Goal: Check status: Check status

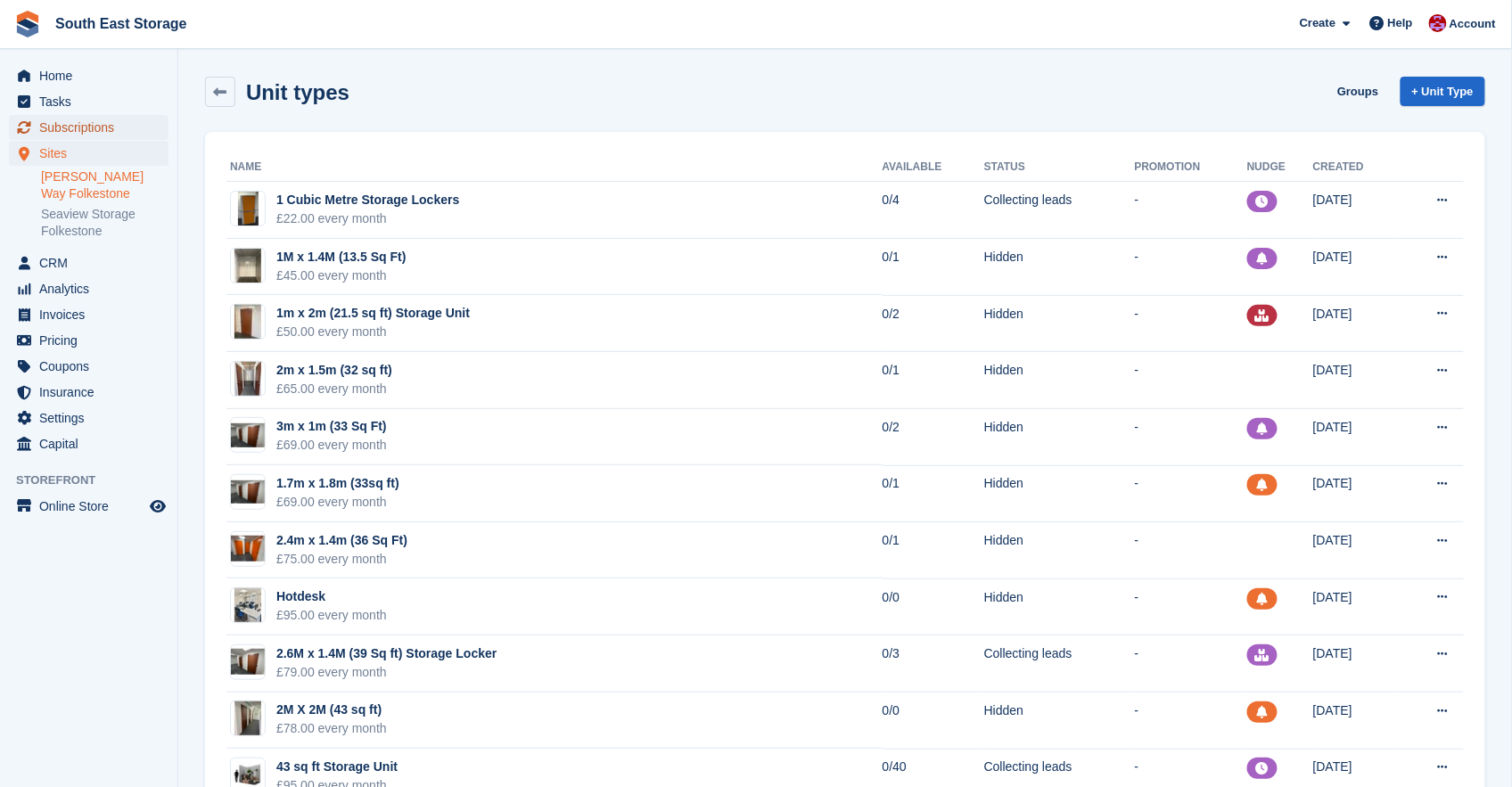
click at [78, 128] on span "Subscriptions" at bounding box center [92, 127] width 107 height 25
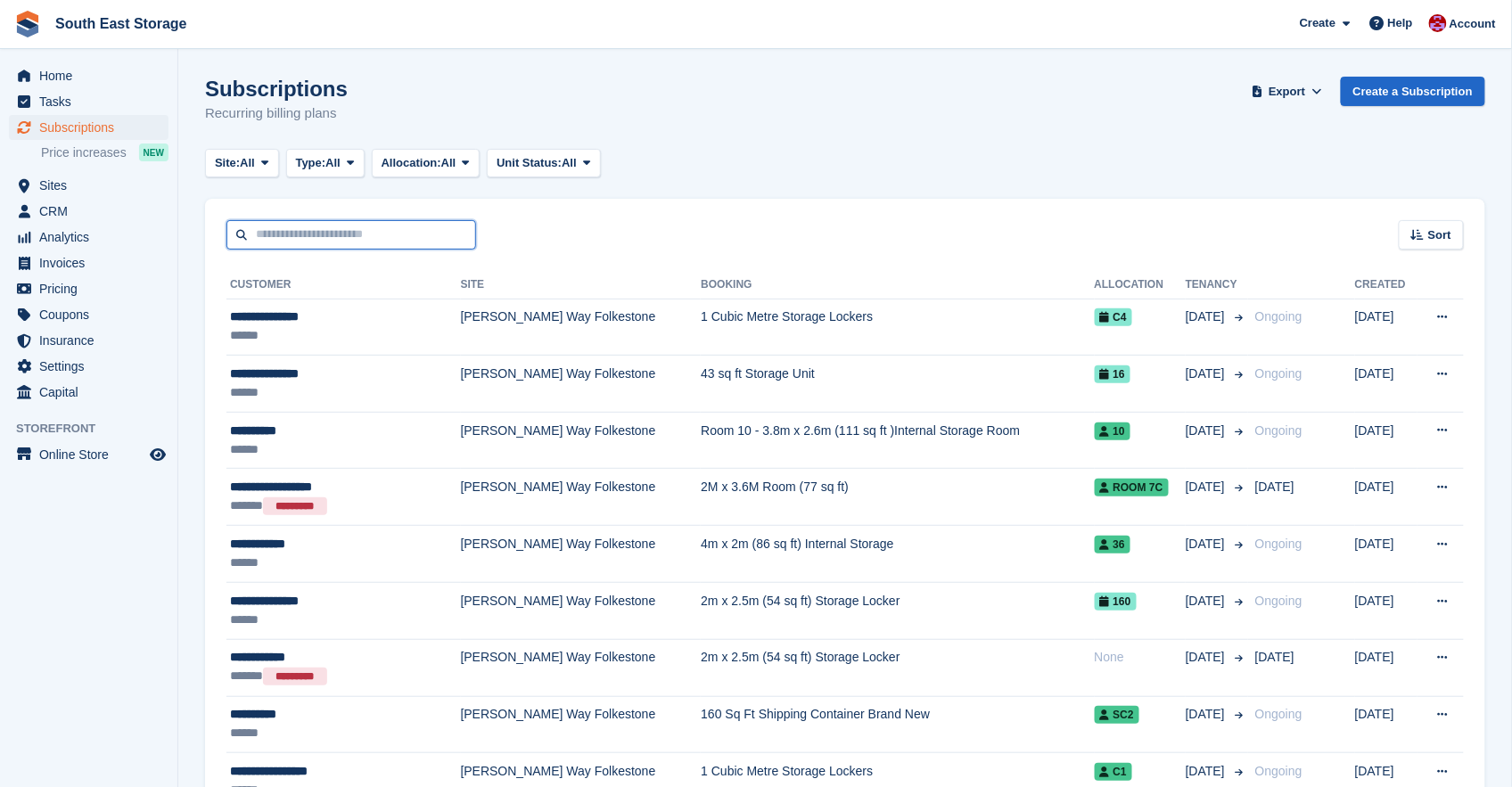
click at [298, 234] on input "text" at bounding box center [351, 235] width 250 height 30
type input "***"
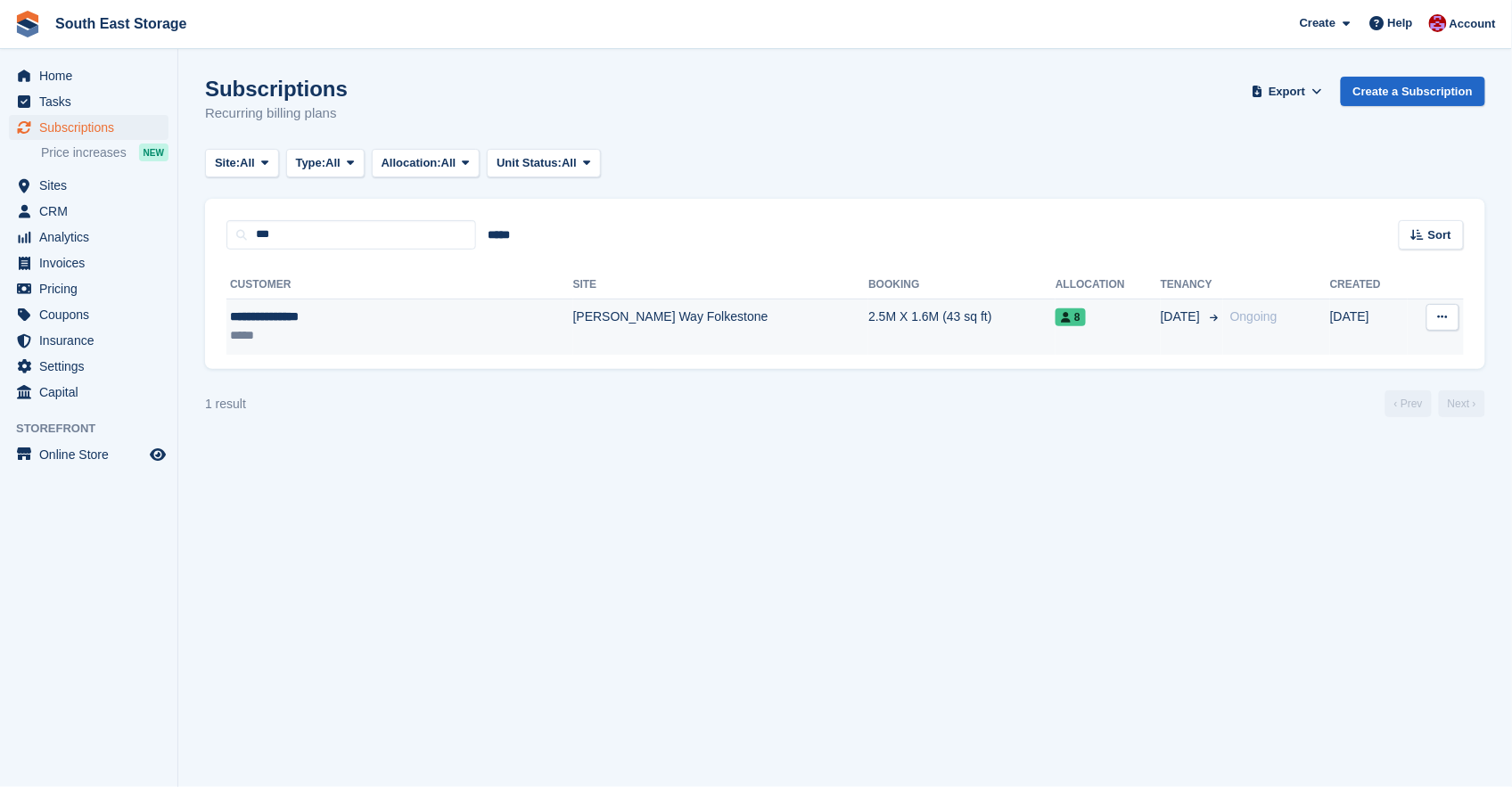
click at [298, 320] on div "**********" at bounding box center [343, 317] width 226 height 19
